Goal: Information Seeking & Learning: Learn about a topic

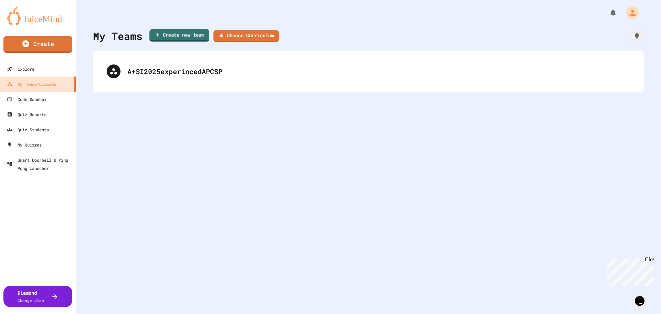
click at [178, 34] on link "Create new team" at bounding box center [179, 35] width 60 height 13
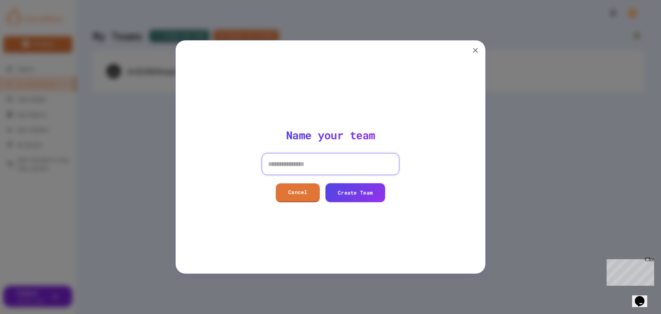
click at [314, 168] on input at bounding box center [331, 164] width 138 height 22
type input "*"
type input "**********"
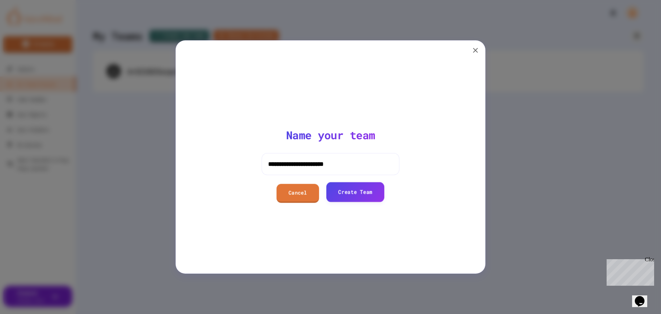
click at [346, 194] on link "Create Team" at bounding box center [355, 192] width 58 height 20
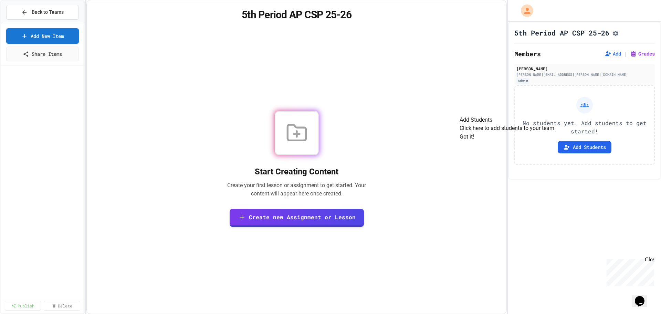
click at [508, 32] on div "Back to Teams Add New Item Share Items Publish Delete 5th Period AP CSP 25-26 S…" at bounding box center [330, 157] width 661 height 314
click at [474, 141] on button "Got it!" at bounding box center [467, 137] width 14 height 8
click at [42, 53] on link "Share Items" at bounding box center [43, 53] width 72 height 16
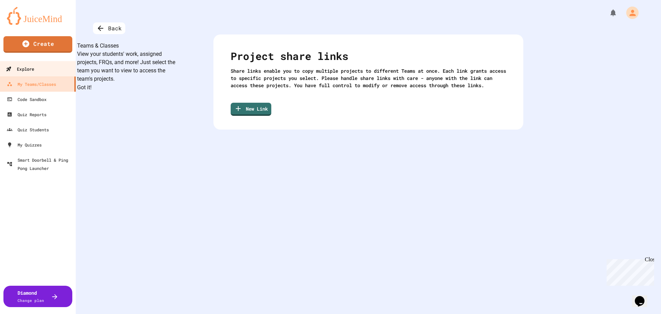
click at [31, 70] on div "Explore" at bounding box center [20, 69] width 28 height 9
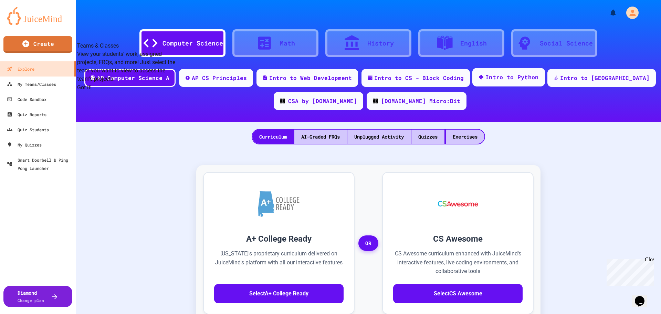
click at [525, 77] on div "Intro to Python" at bounding box center [512, 77] width 53 height 9
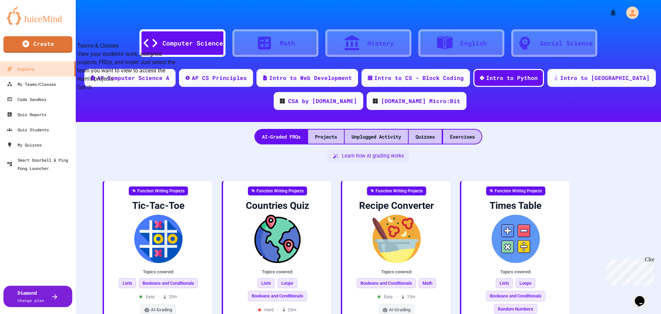
click at [92, 92] on button "Got it!" at bounding box center [84, 87] width 14 height 8
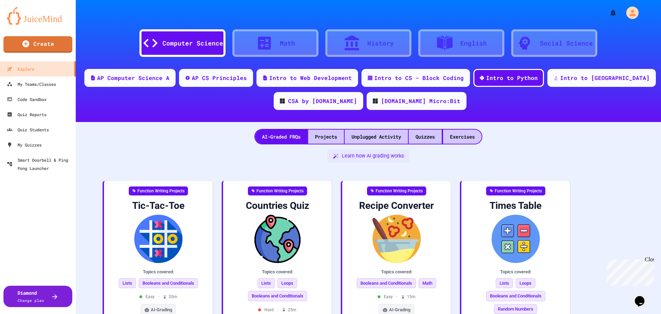
click at [197, 35] on div "Computer Science" at bounding box center [183, 43] width 86 height 28
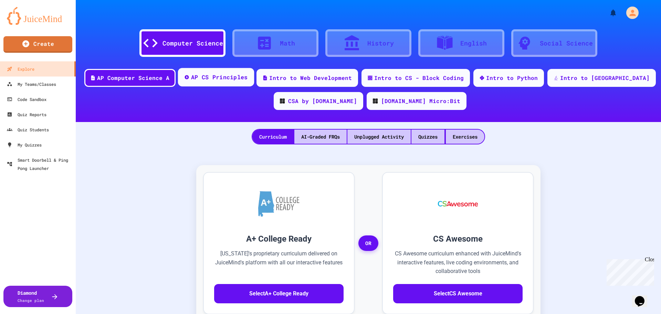
click at [223, 81] on div "AP CS Principles" at bounding box center [219, 77] width 57 height 9
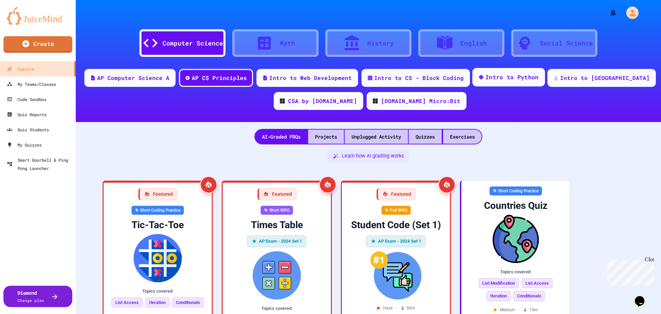
click at [529, 76] on div "Intro to Python" at bounding box center [512, 77] width 53 height 9
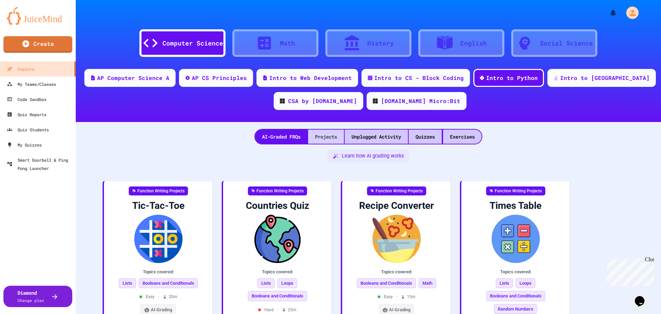
click at [325, 137] on div "Projects" at bounding box center [326, 137] width 36 height 14
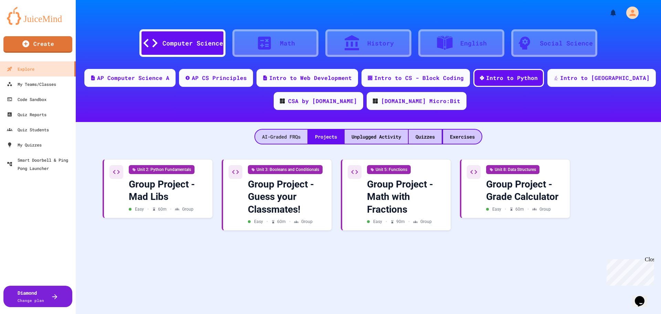
click at [282, 135] on div "AI-Graded FRQs" at bounding box center [281, 137] width 52 height 14
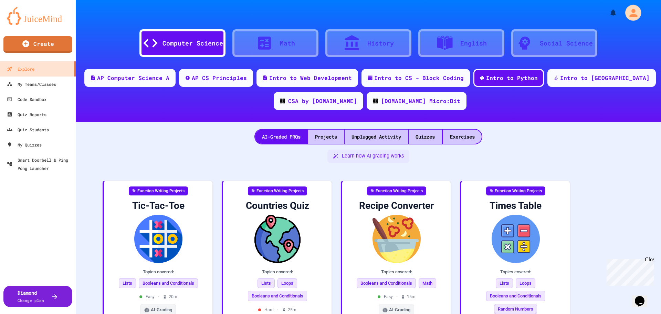
click at [632, 11] on icon "My Account" at bounding box center [634, 13] width 12 height 12
click at [632, 11] on div at bounding box center [330, 157] width 661 height 314
click at [461, 139] on div "Exercises" at bounding box center [462, 137] width 39 height 14
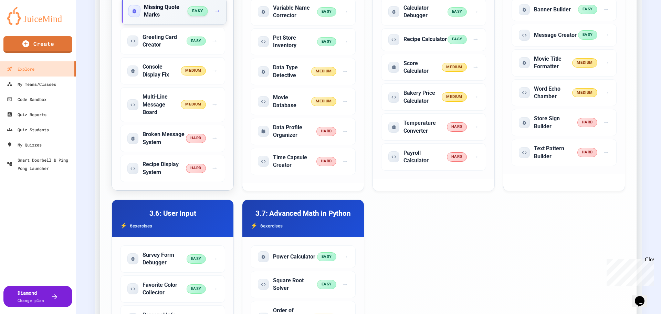
scroll to position [138, 0]
